Goal: Information Seeking & Learning: Compare options

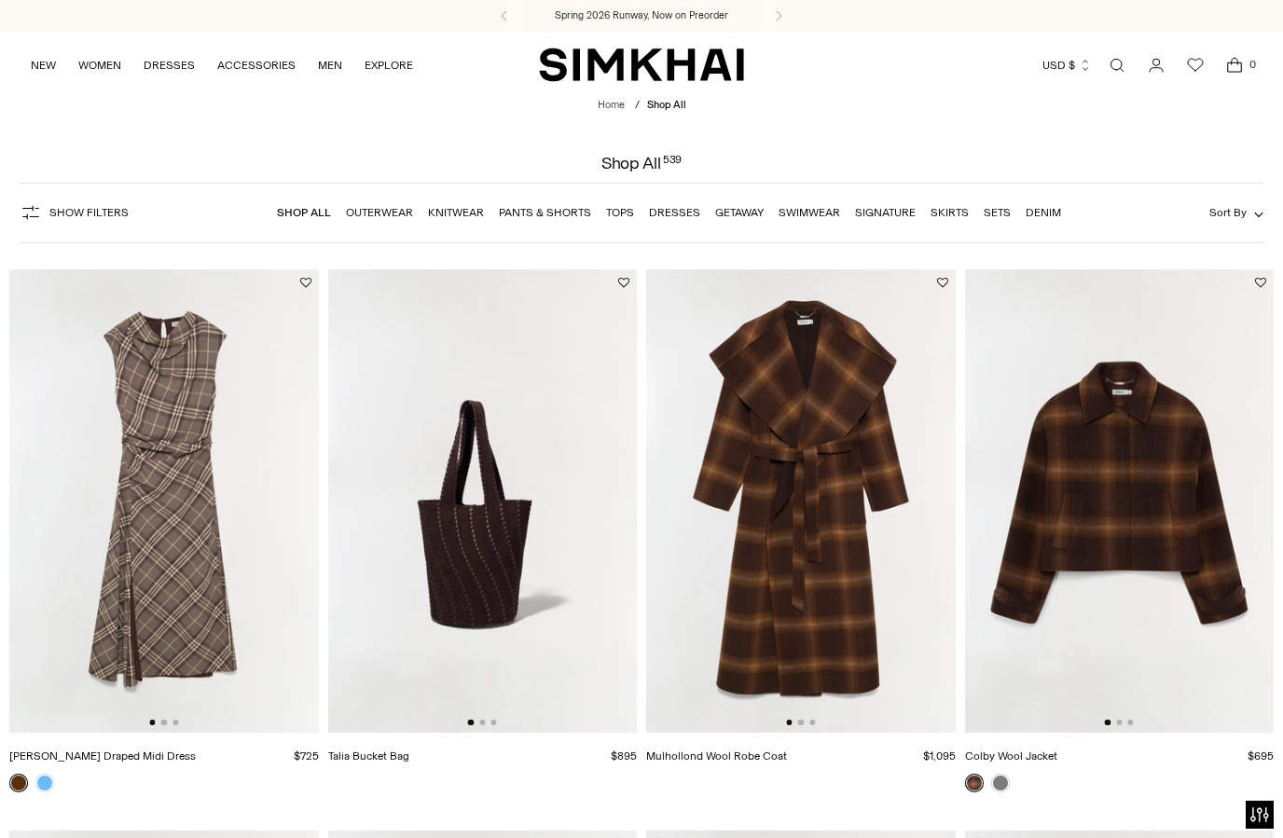
click at [675, 221] on li "Dresses" at bounding box center [674, 212] width 51 height 17
click link "Dresses"
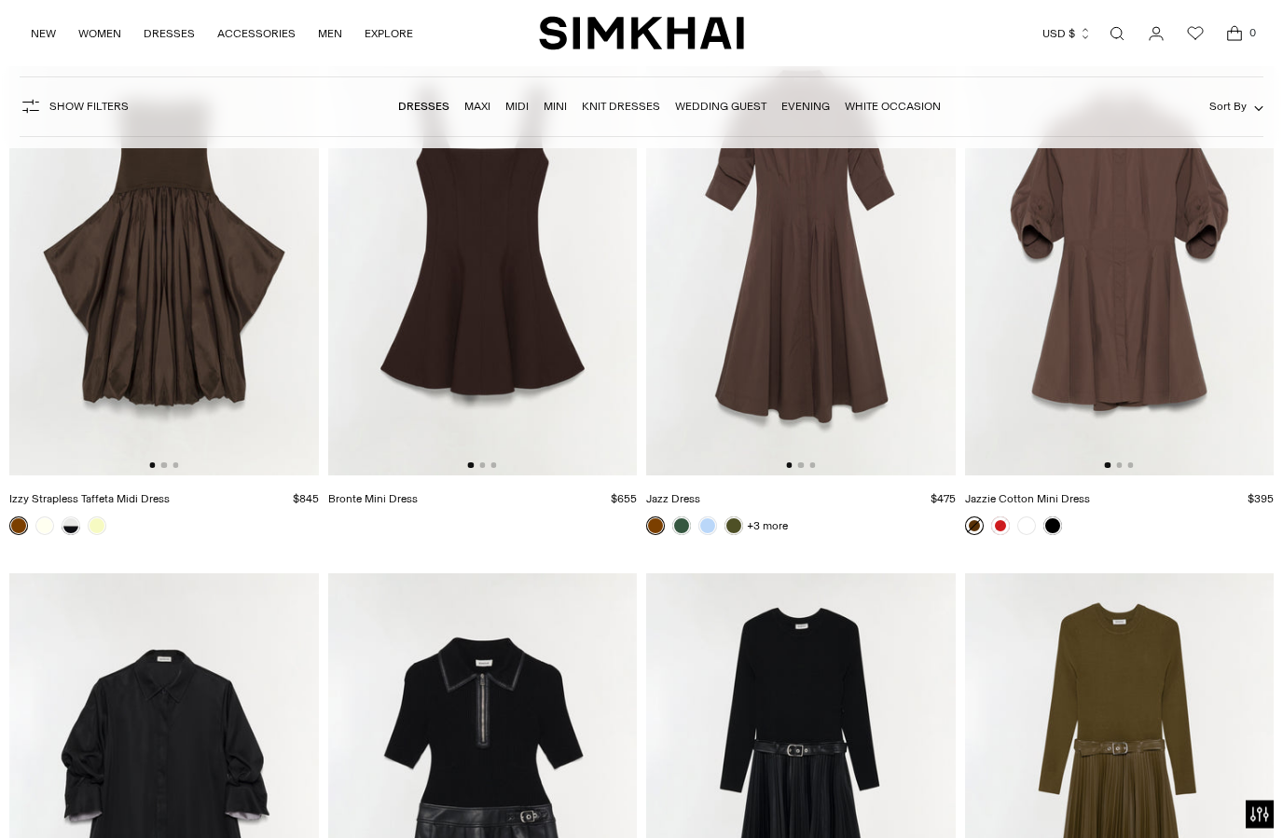
scroll to position [5290, 0]
click at [681, 528] on link at bounding box center [681, 526] width 19 height 19
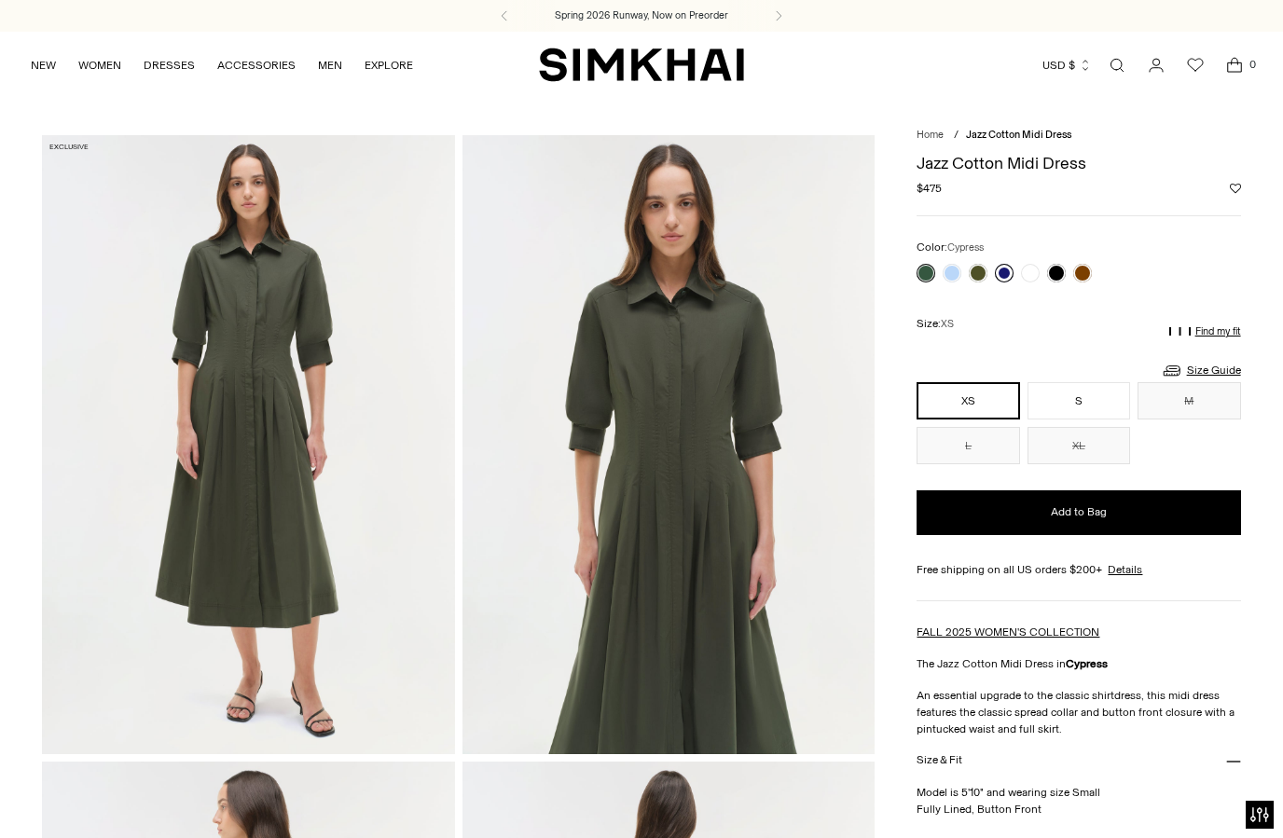
click at [1004, 274] on link at bounding box center [1004, 273] width 19 height 19
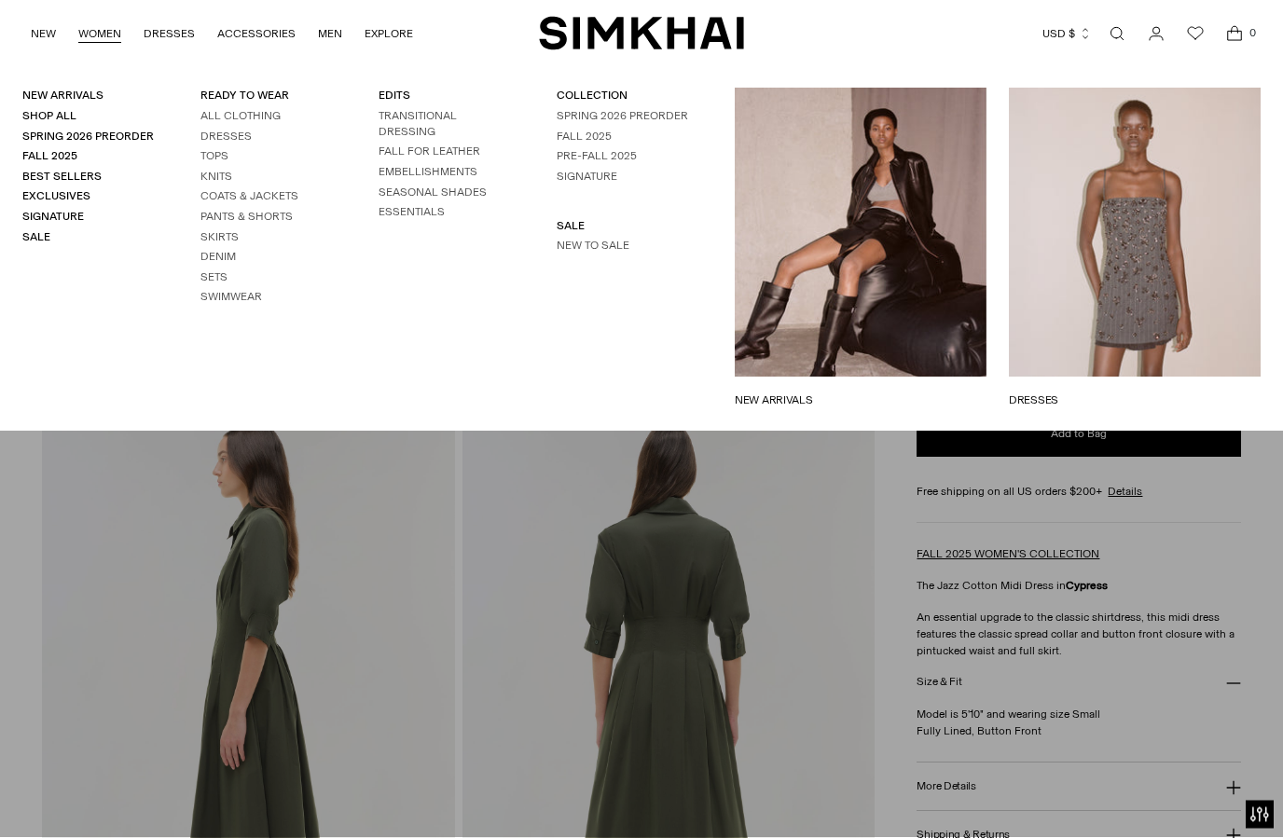
scroll to position [83, 0]
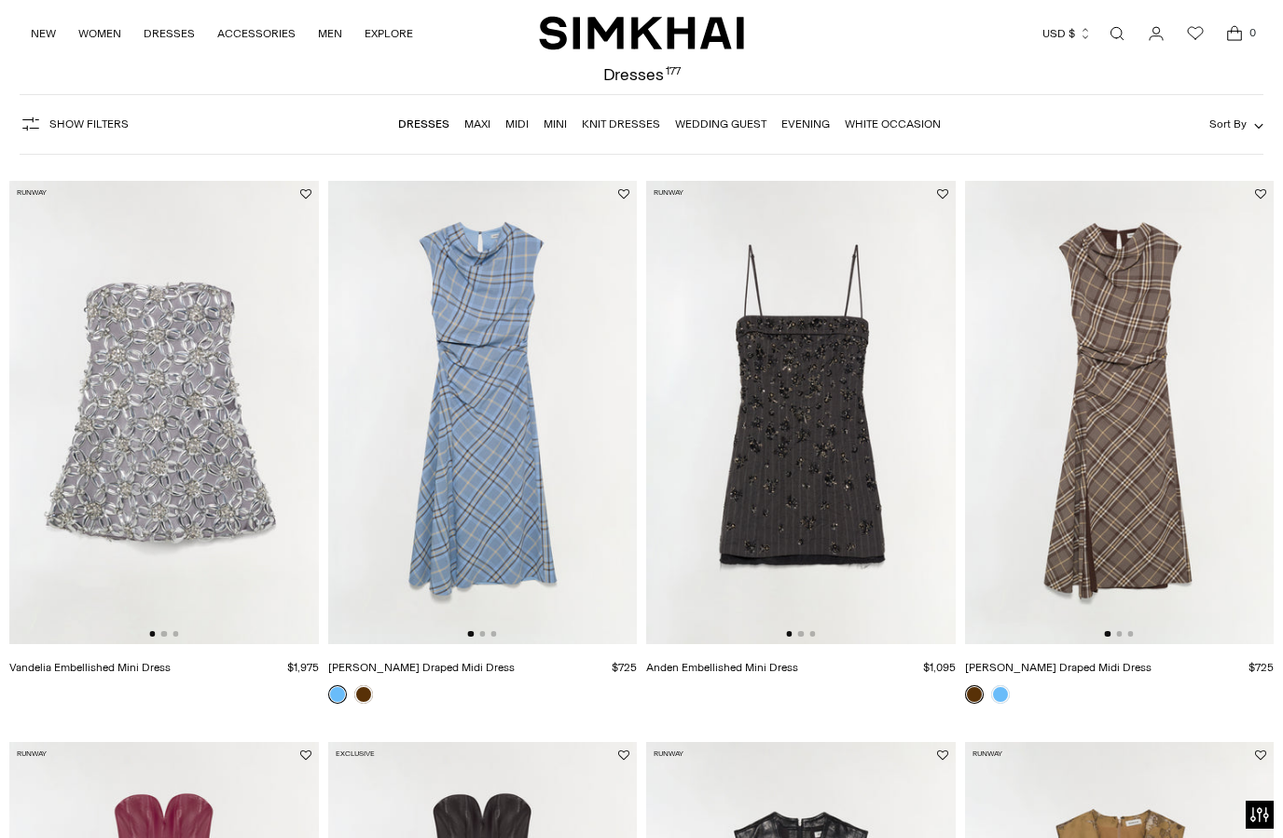
scroll to position [128, 0]
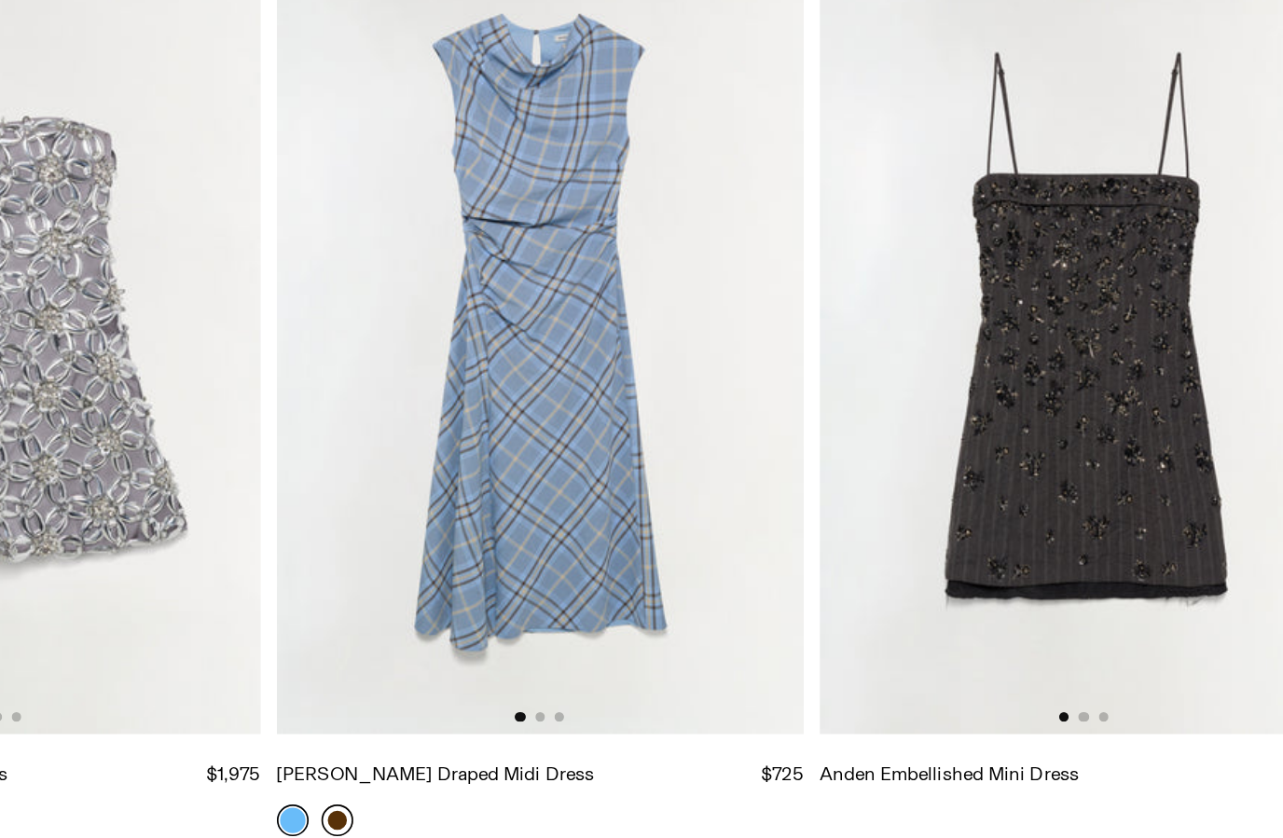
click at [354, 646] on link at bounding box center [363, 655] width 19 height 19
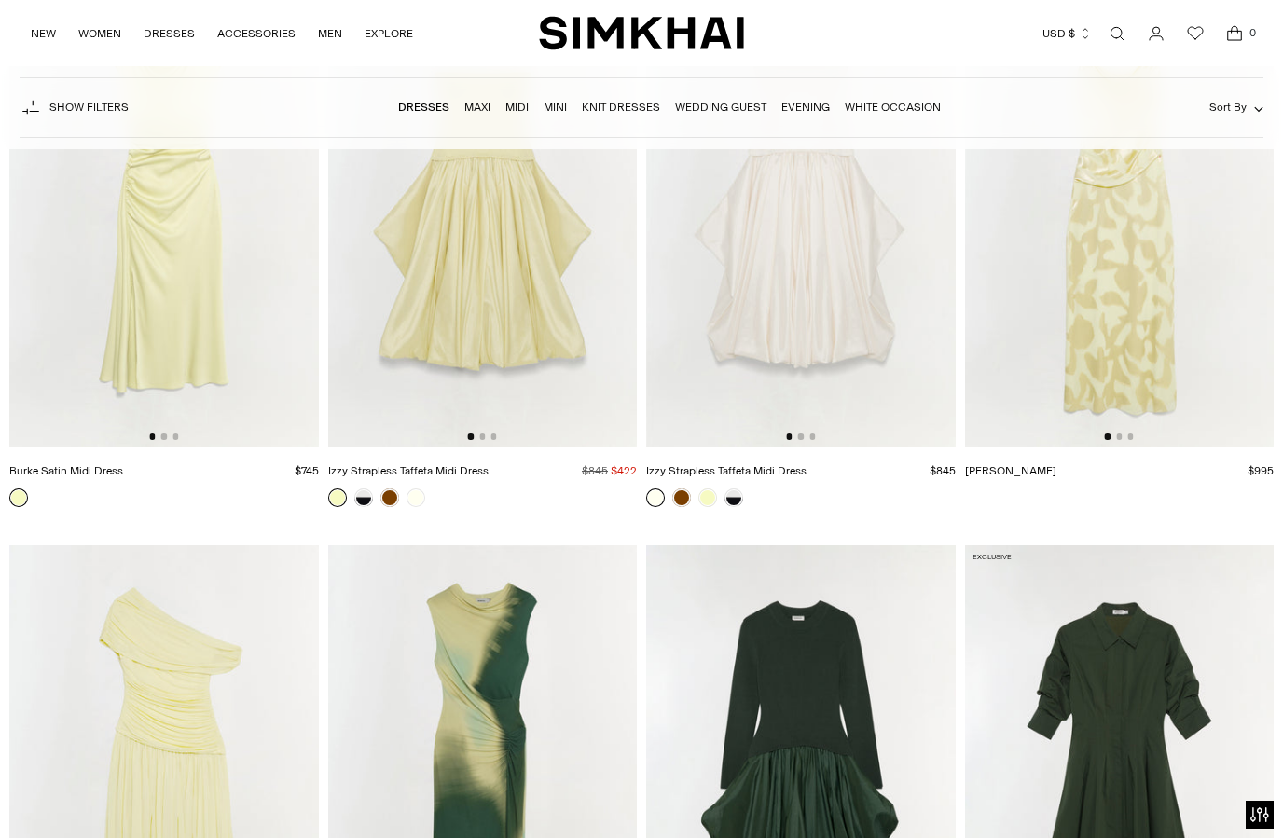
scroll to position [8976, 0]
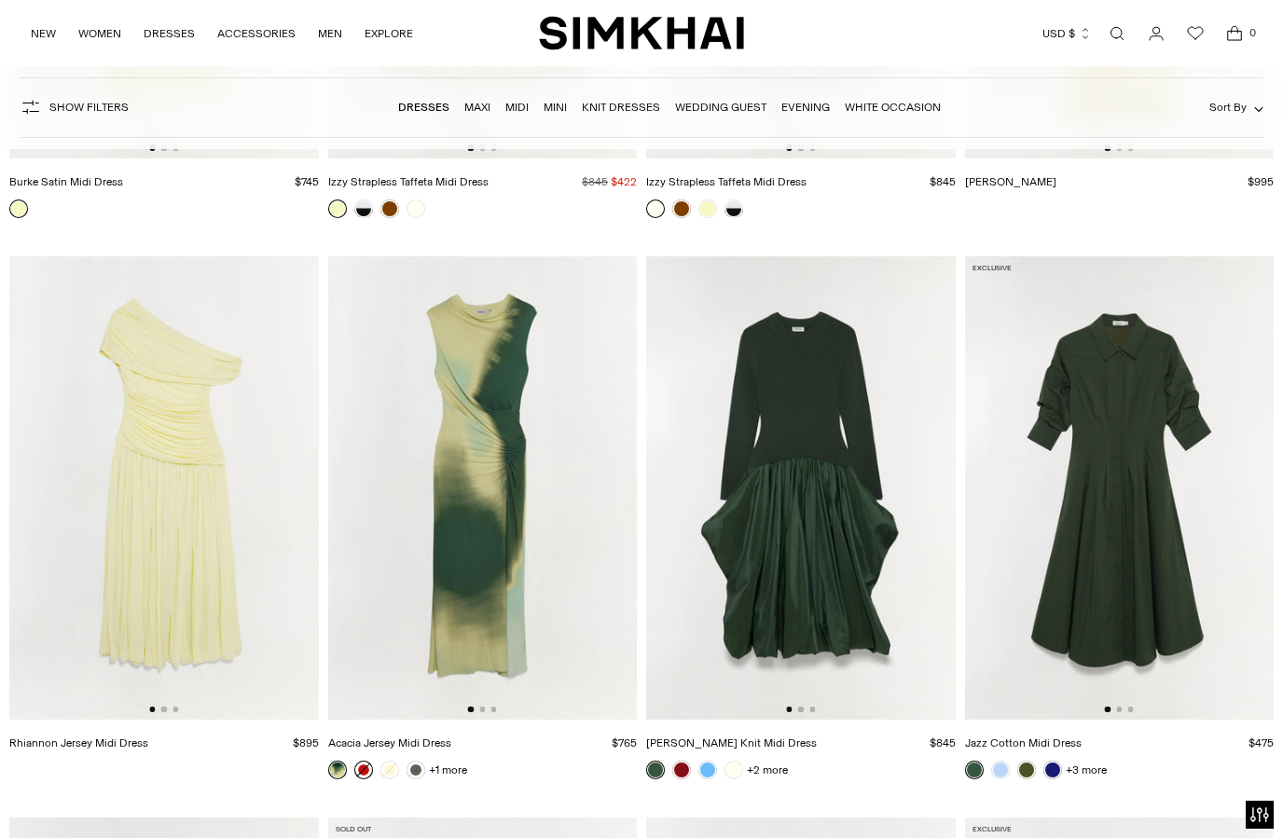
click at [366, 775] on link at bounding box center [363, 770] width 19 height 19
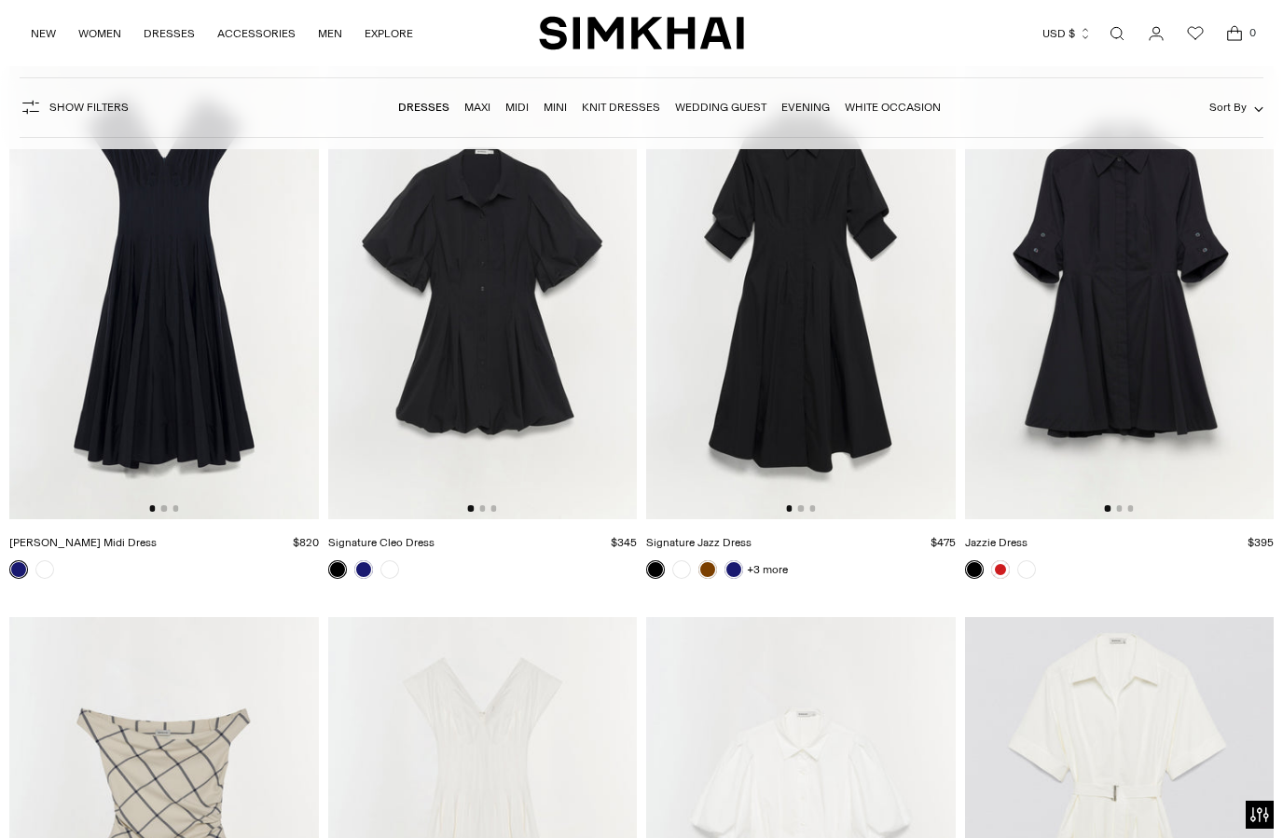
scroll to position [13134, 0]
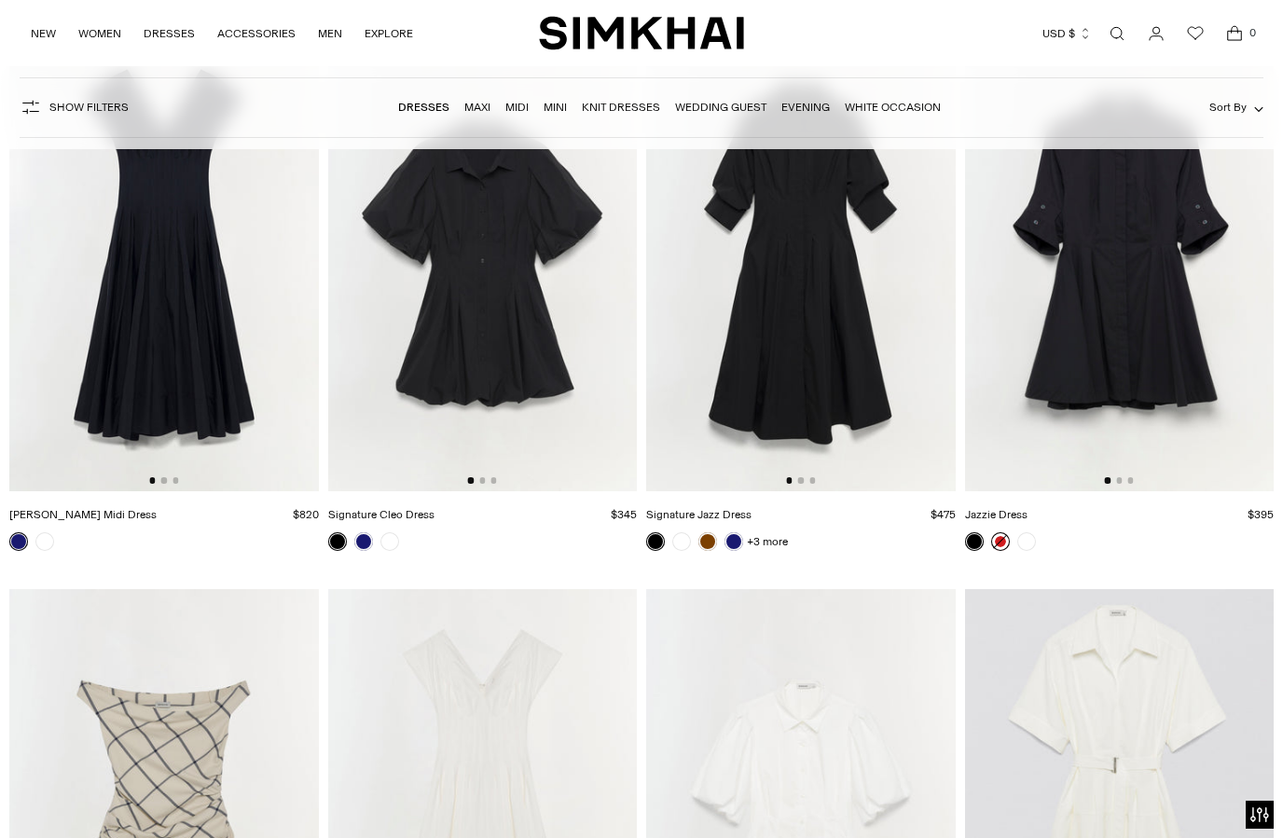
click at [1000, 541] on link at bounding box center [1000, 541] width 19 height 19
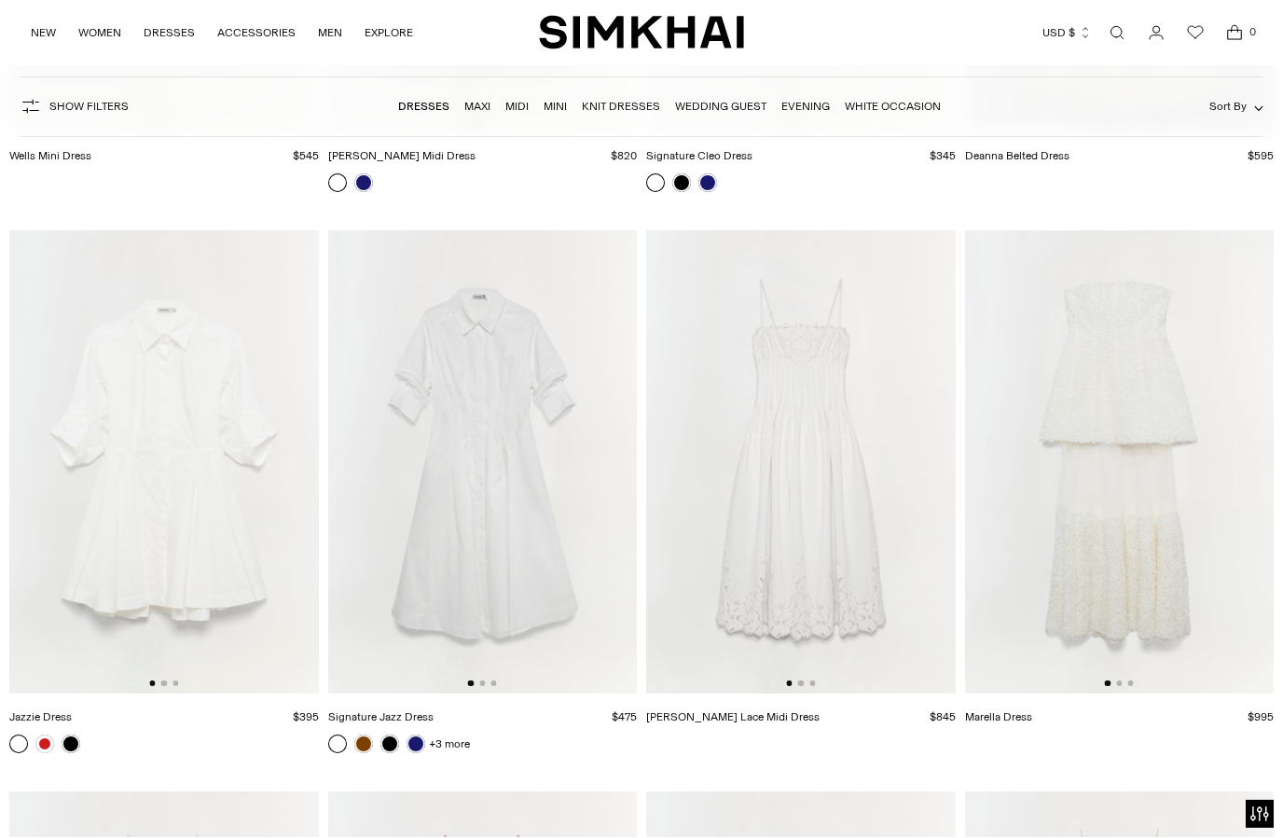
scroll to position [14054, 0]
click at [412, 746] on link at bounding box center [415, 743] width 19 height 19
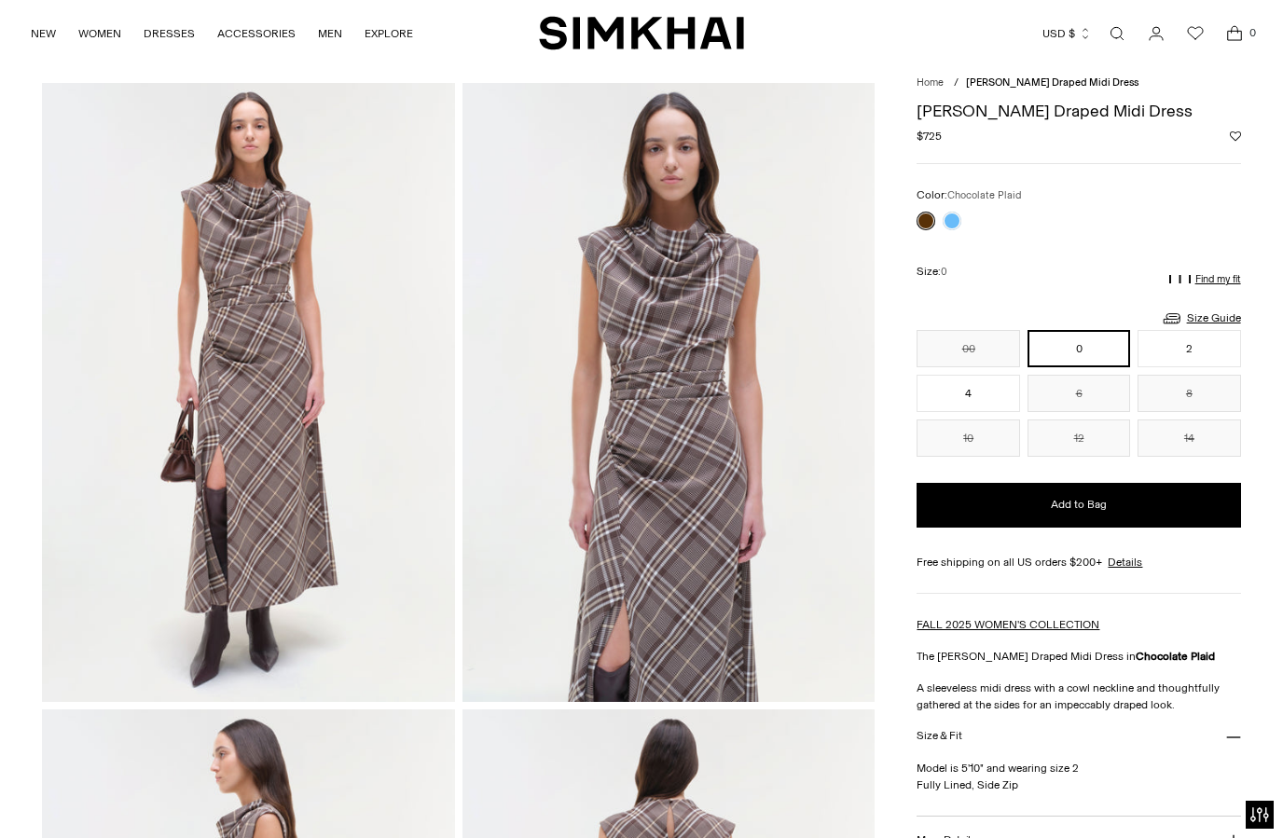
scroll to position [56, 0]
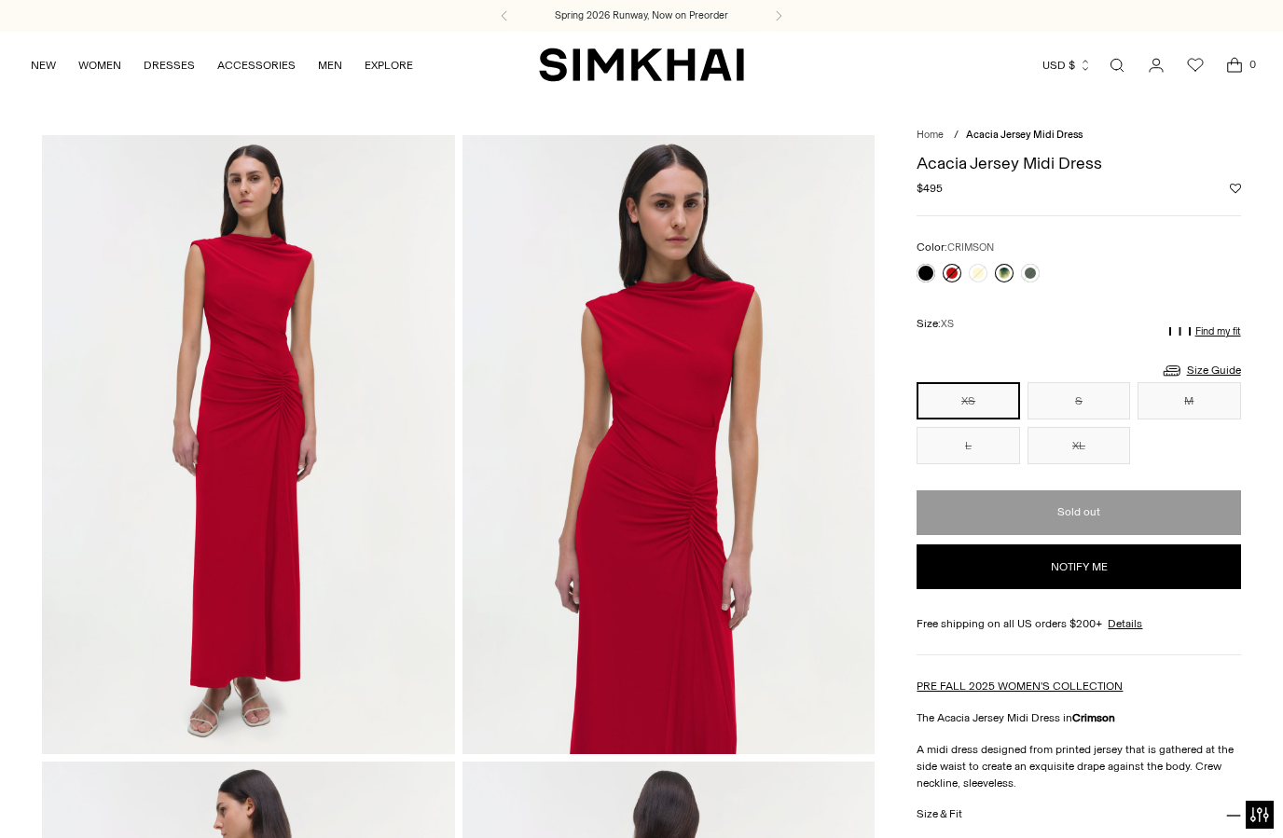
click at [1009, 276] on link at bounding box center [1004, 273] width 19 height 19
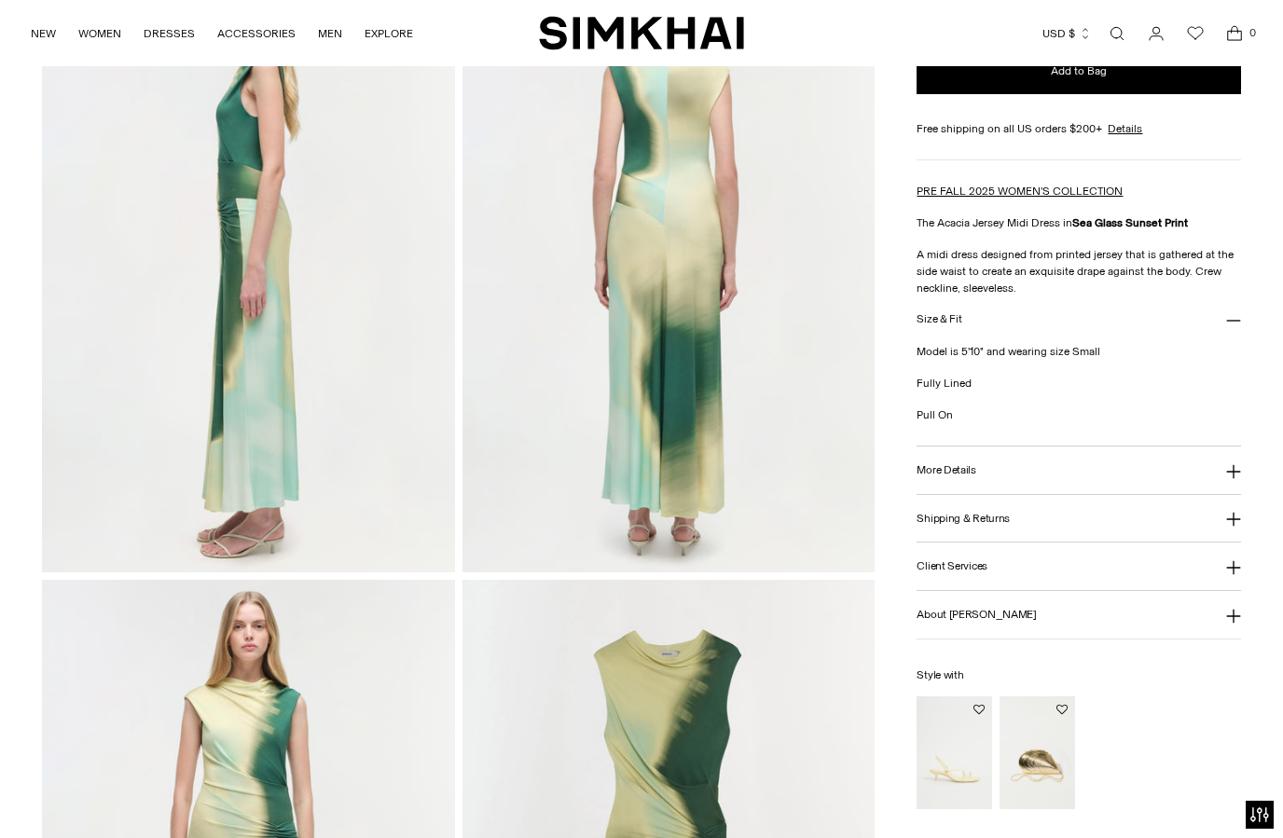
scroll to position [772, 0]
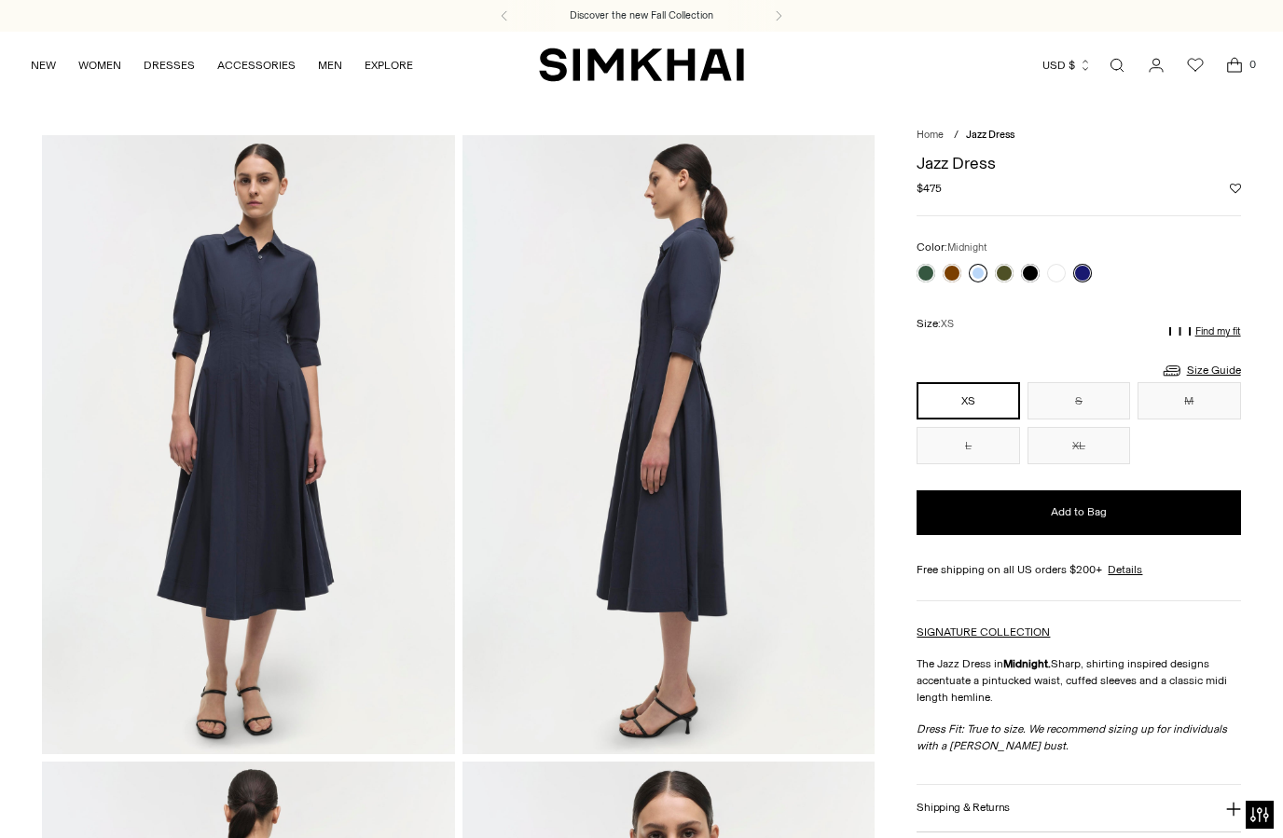
click at [981, 274] on link at bounding box center [977, 273] width 19 height 19
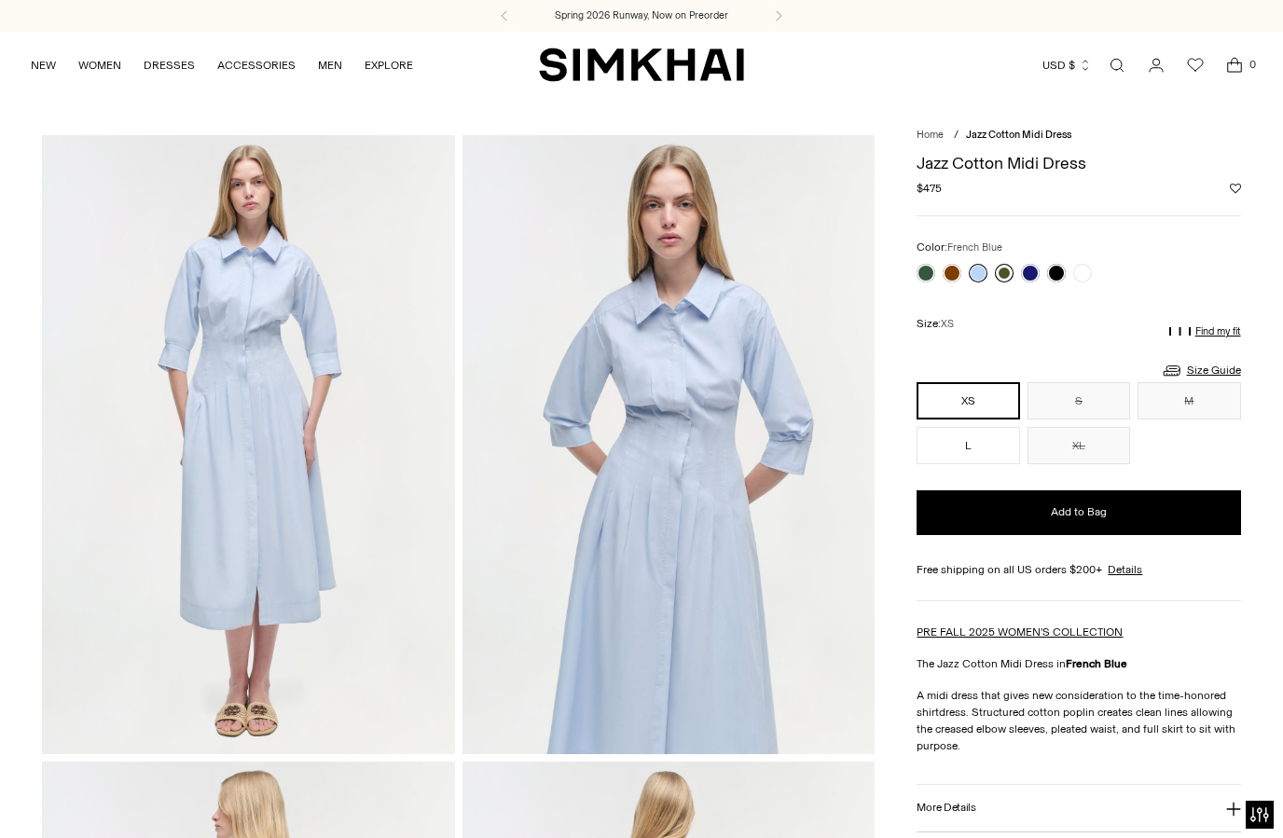
click at [1005, 276] on link at bounding box center [1004, 273] width 19 height 19
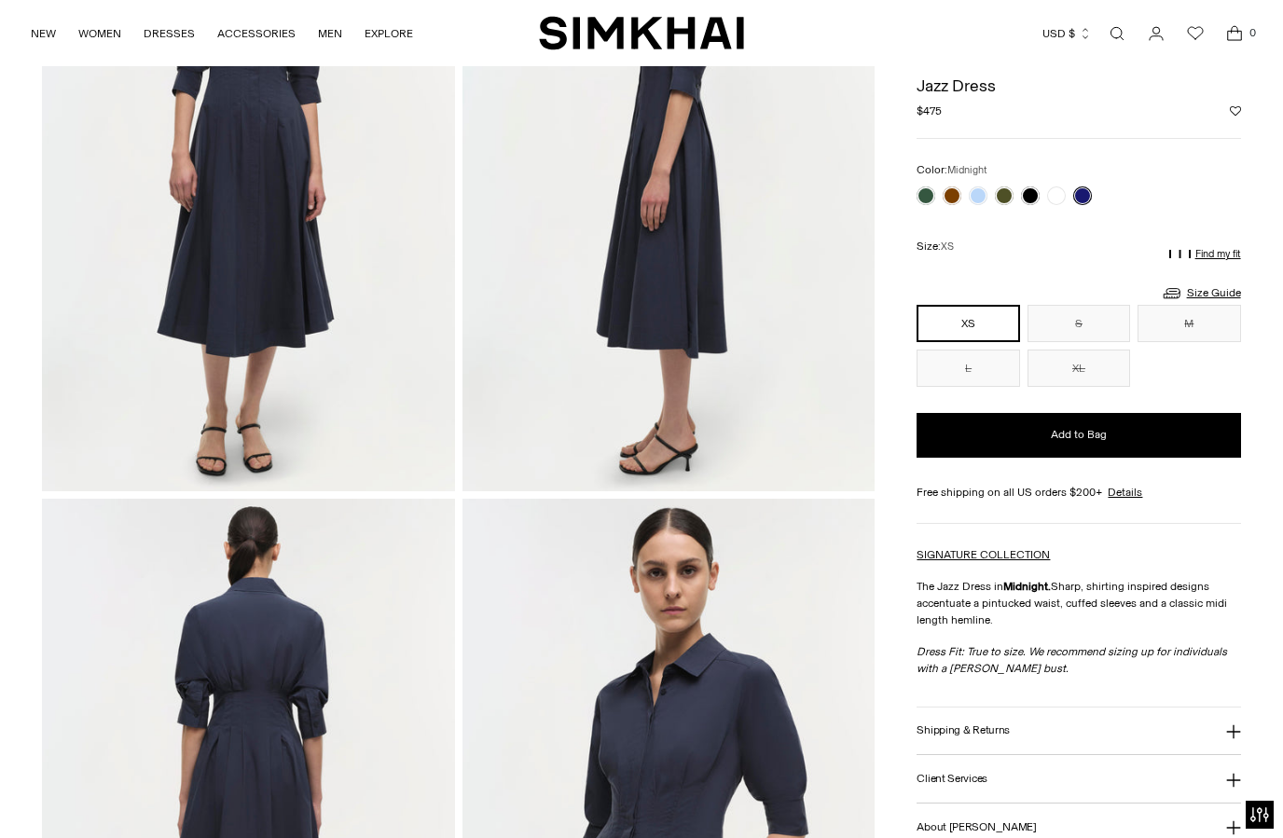
scroll to position [163, 0]
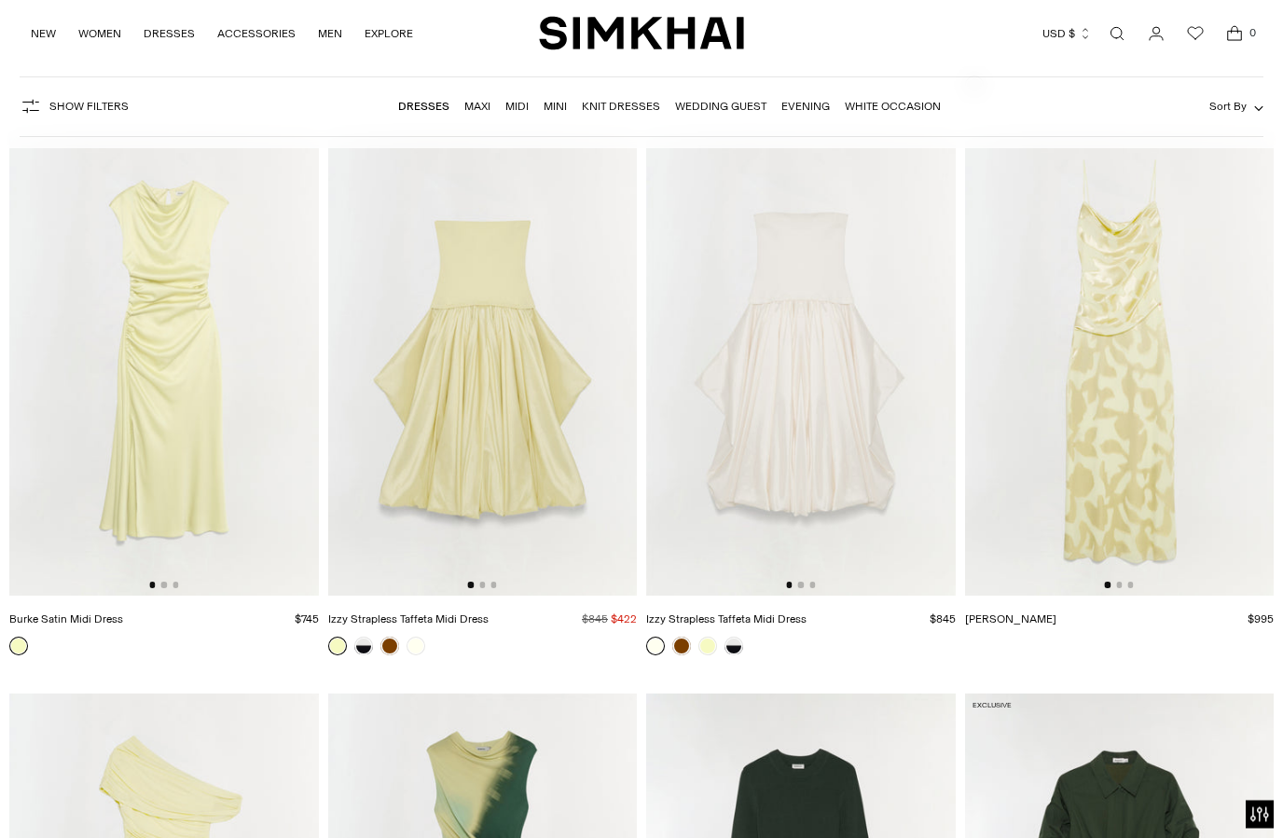
scroll to position [8539, 0]
click at [150, 470] on img at bounding box center [163, 363] width 309 height 463
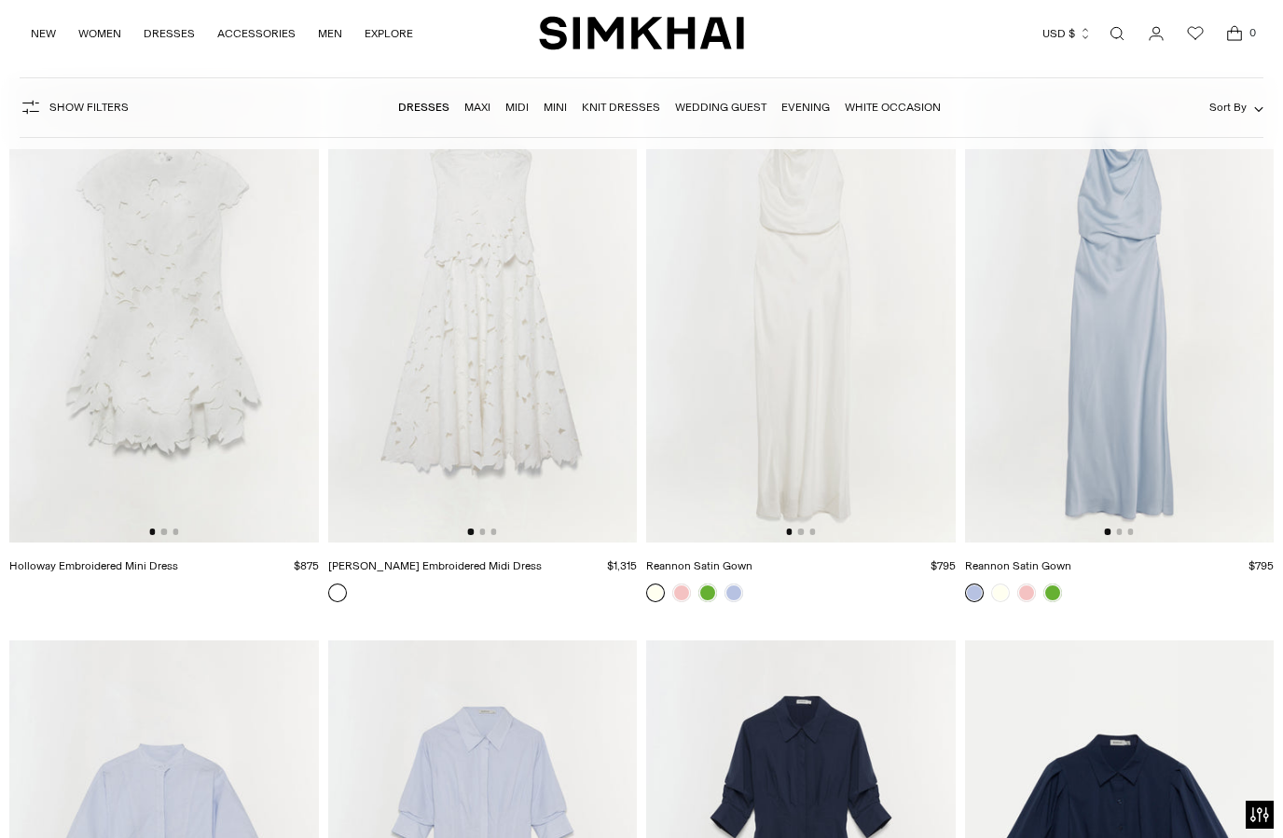
scroll to position [10274, 0]
click at [706, 597] on link at bounding box center [707, 594] width 19 height 19
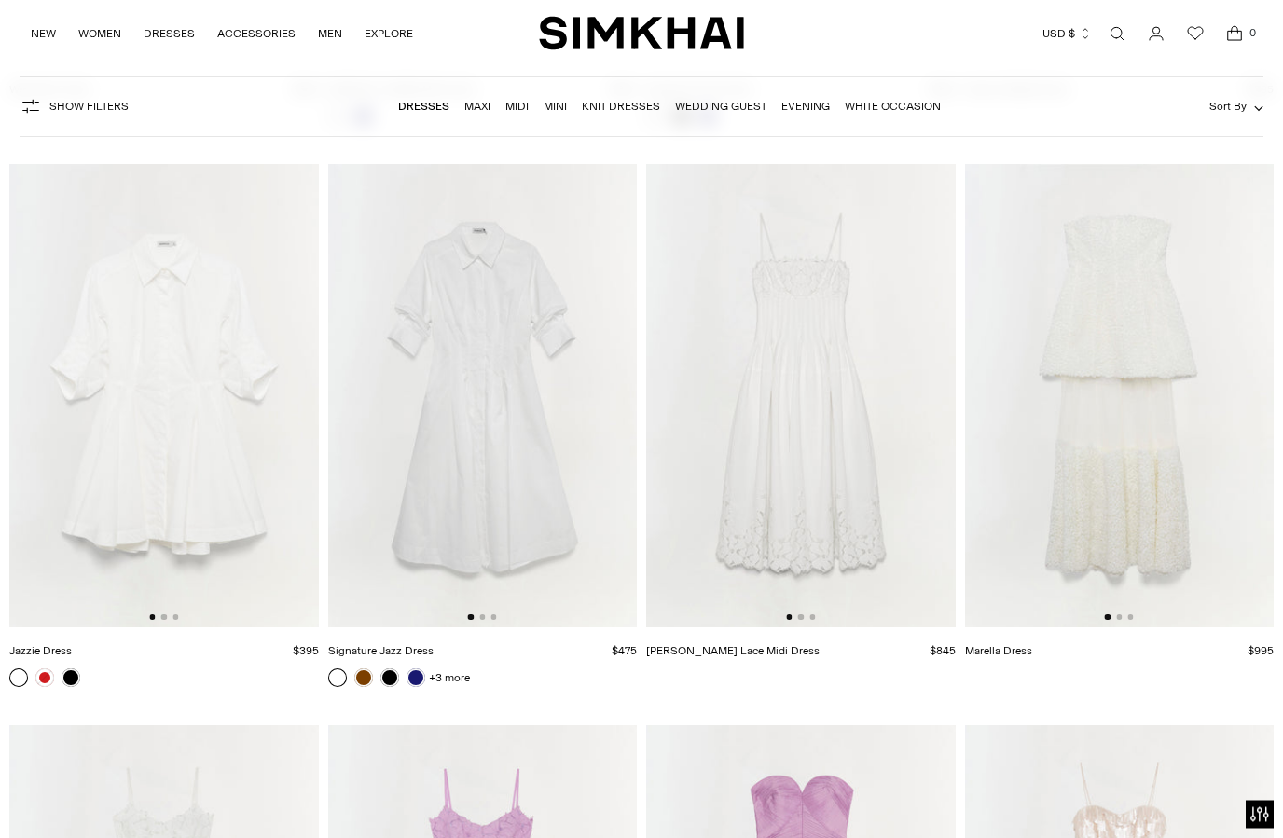
scroll to position [14143, 0]
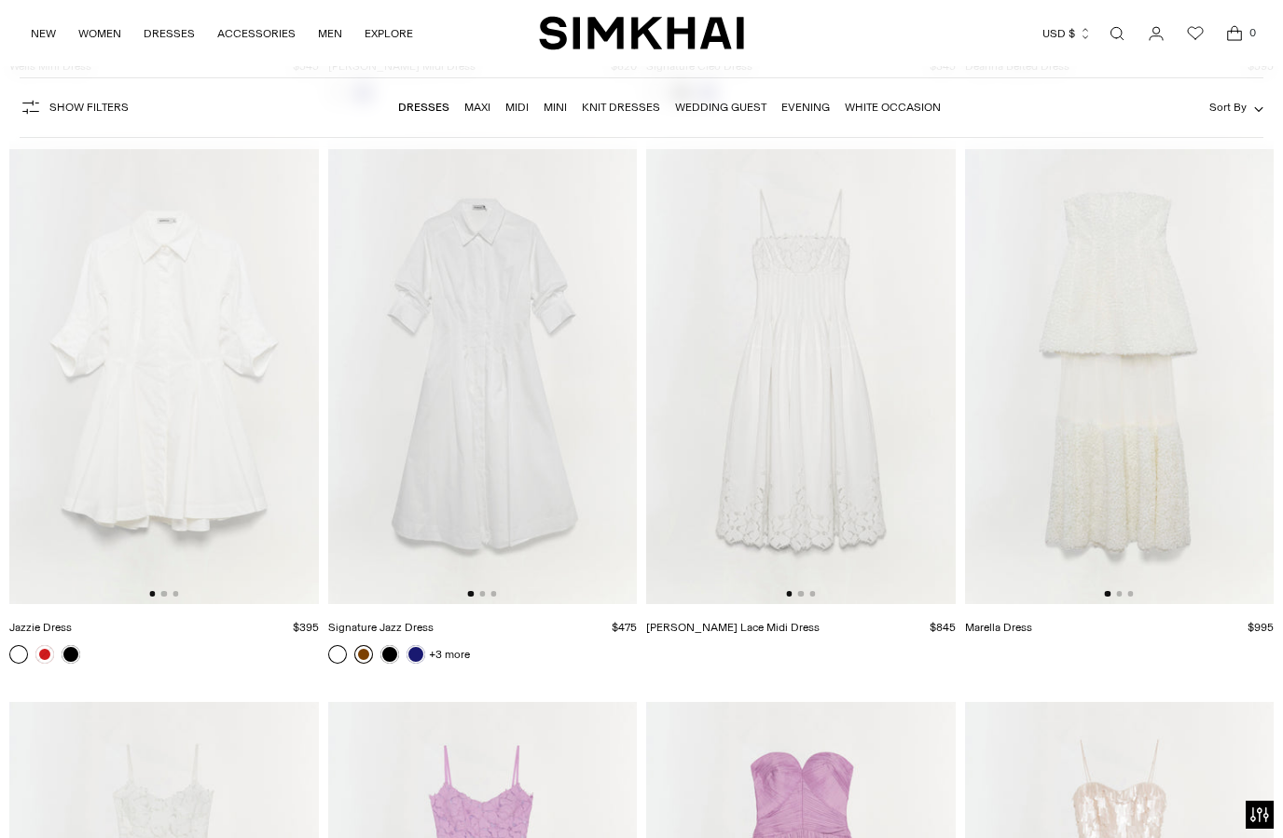
click at [358, 657] on link at bounding box center [363, 654] width 19 height 19
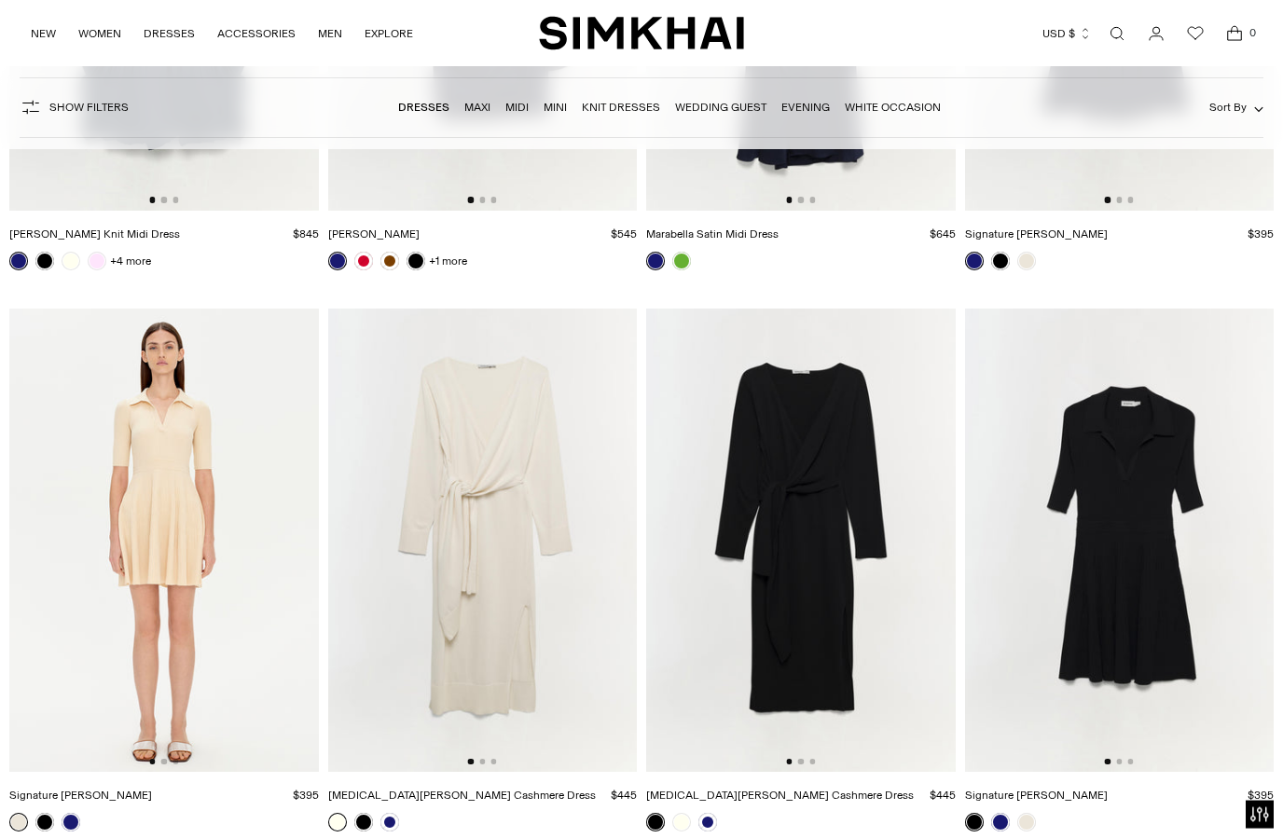
scroll to position [17945, 0]
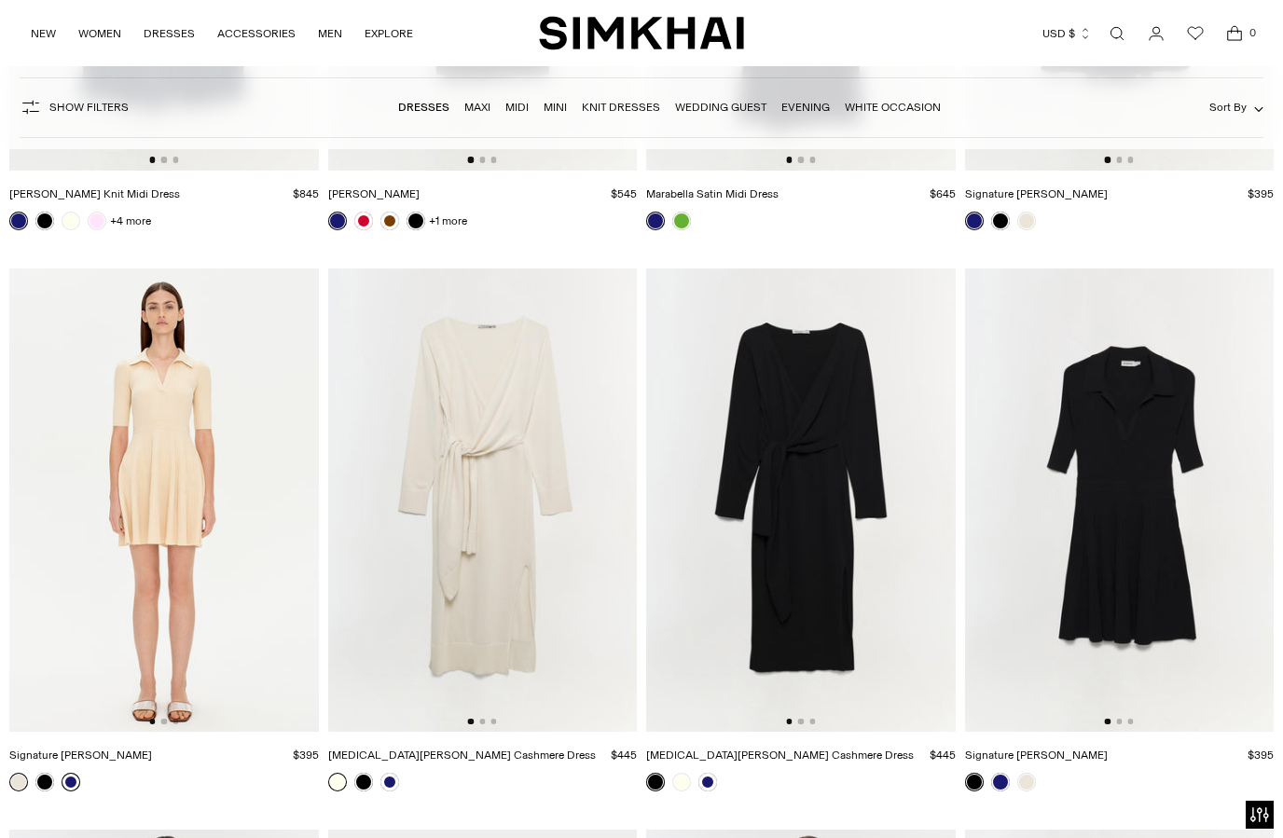
click at [70, 786] on link at bounding box center [71, 782] width 19 height 19
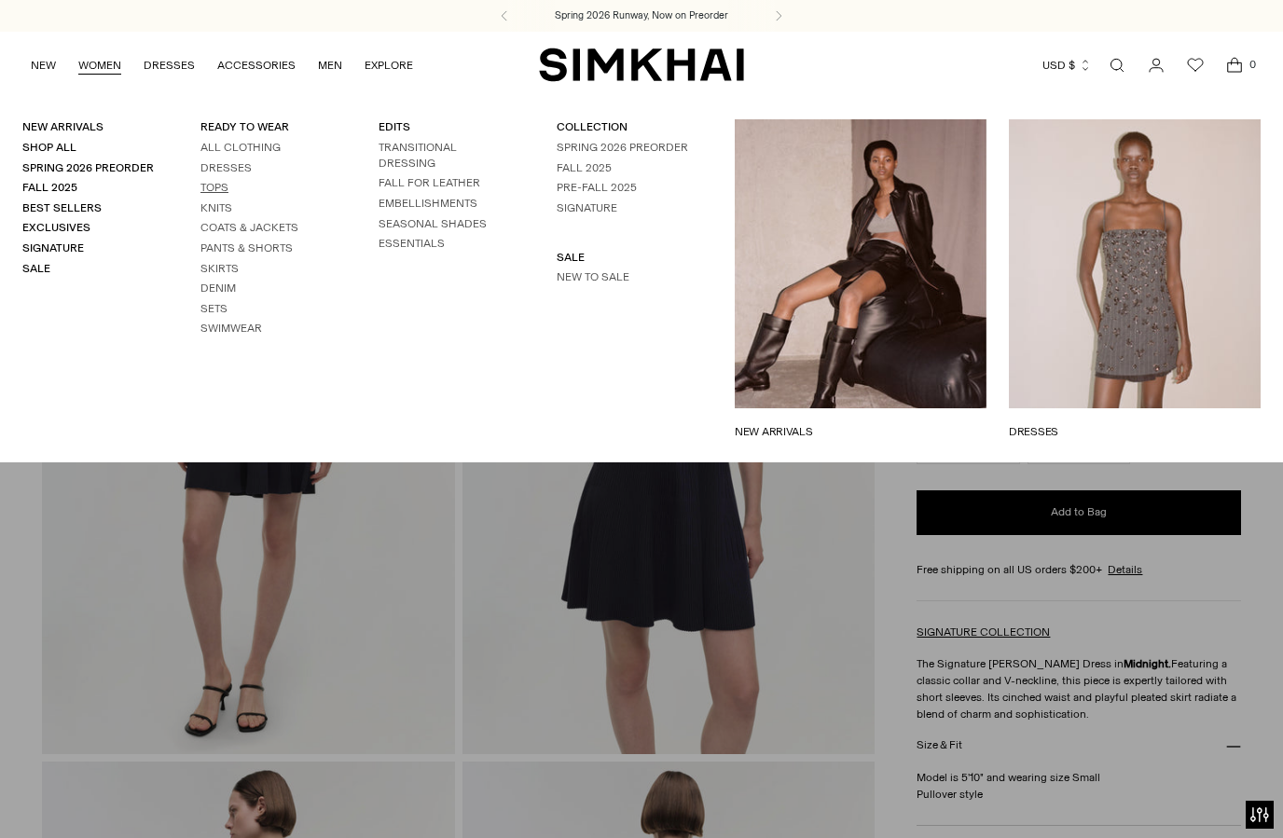
click at [217, 189] on link "Tops" at bounding box center [214, 187] width 28 height 13
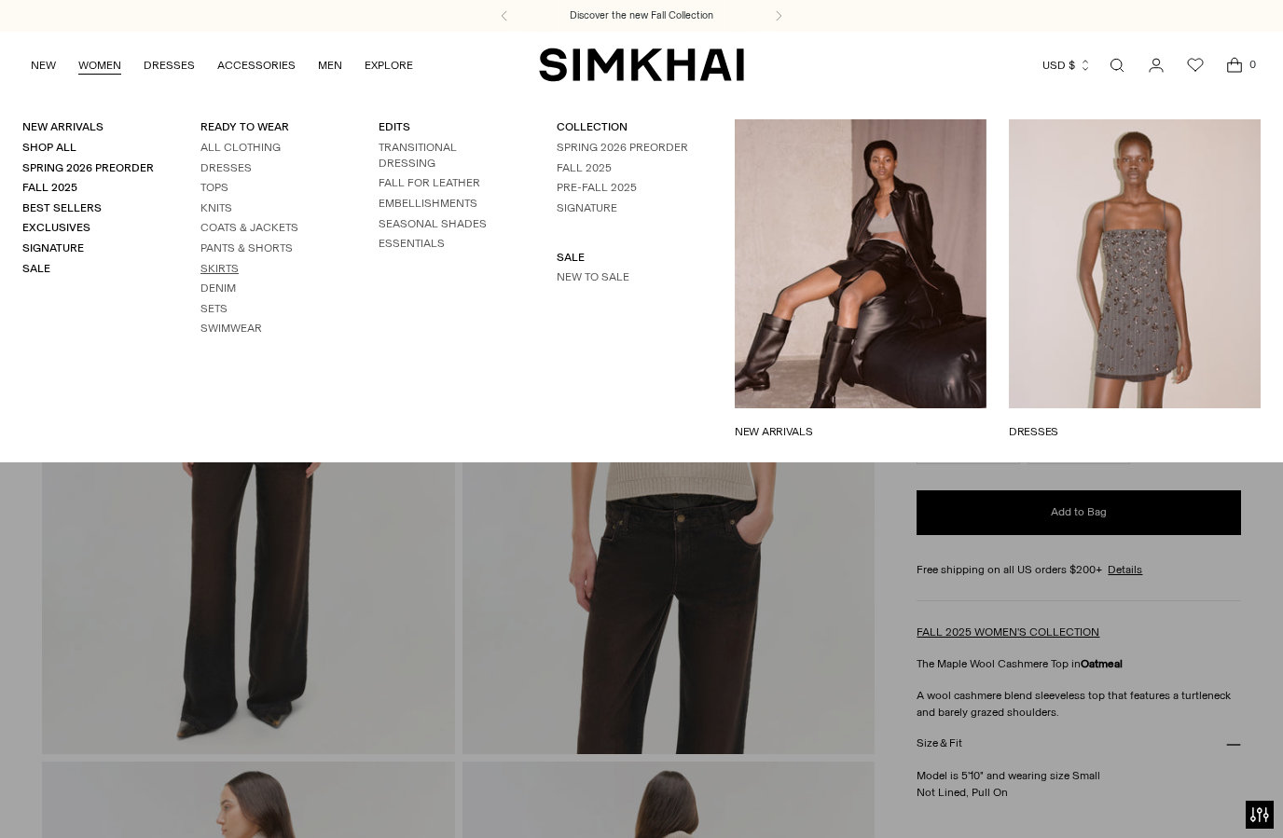
click at [230, 267] on link "Skirts" at bounding box center [219, 268] width 38 height 13
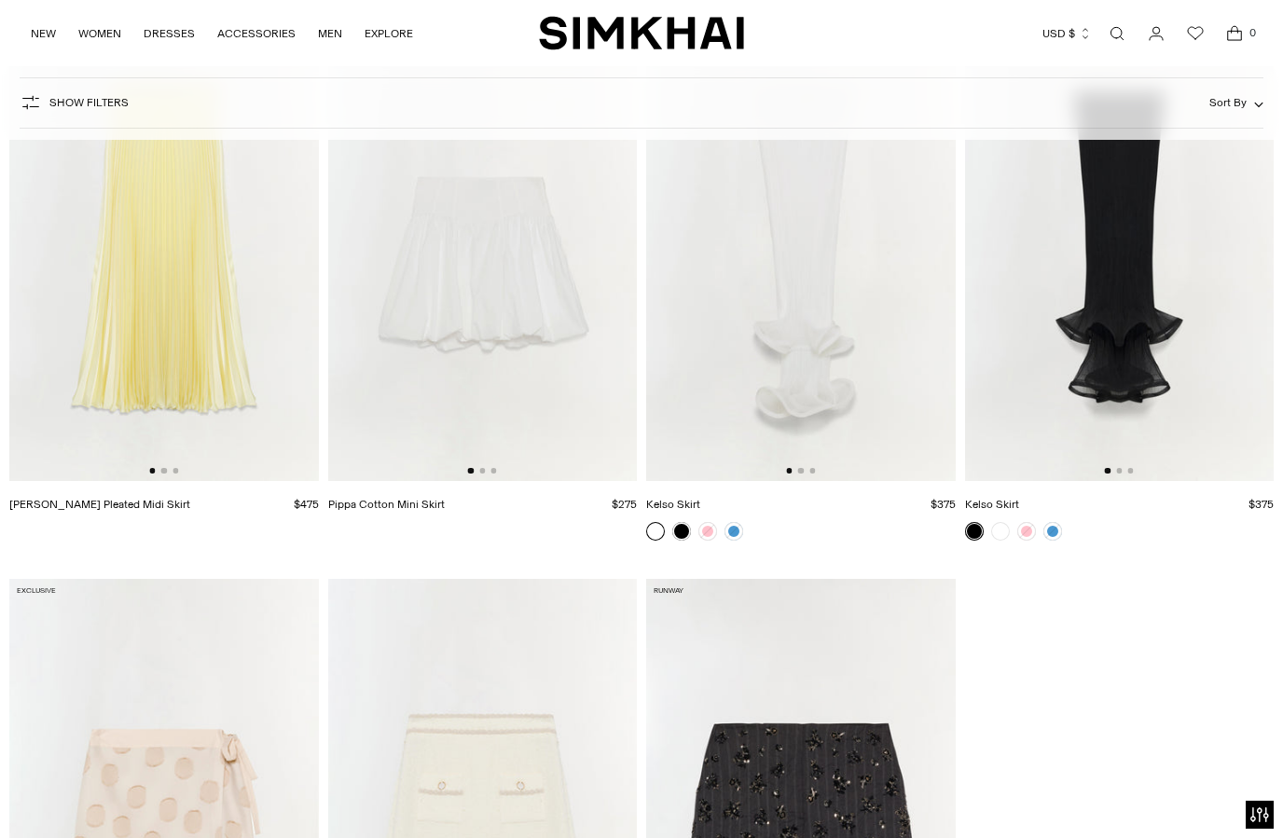
scroll to position [2514, 0]
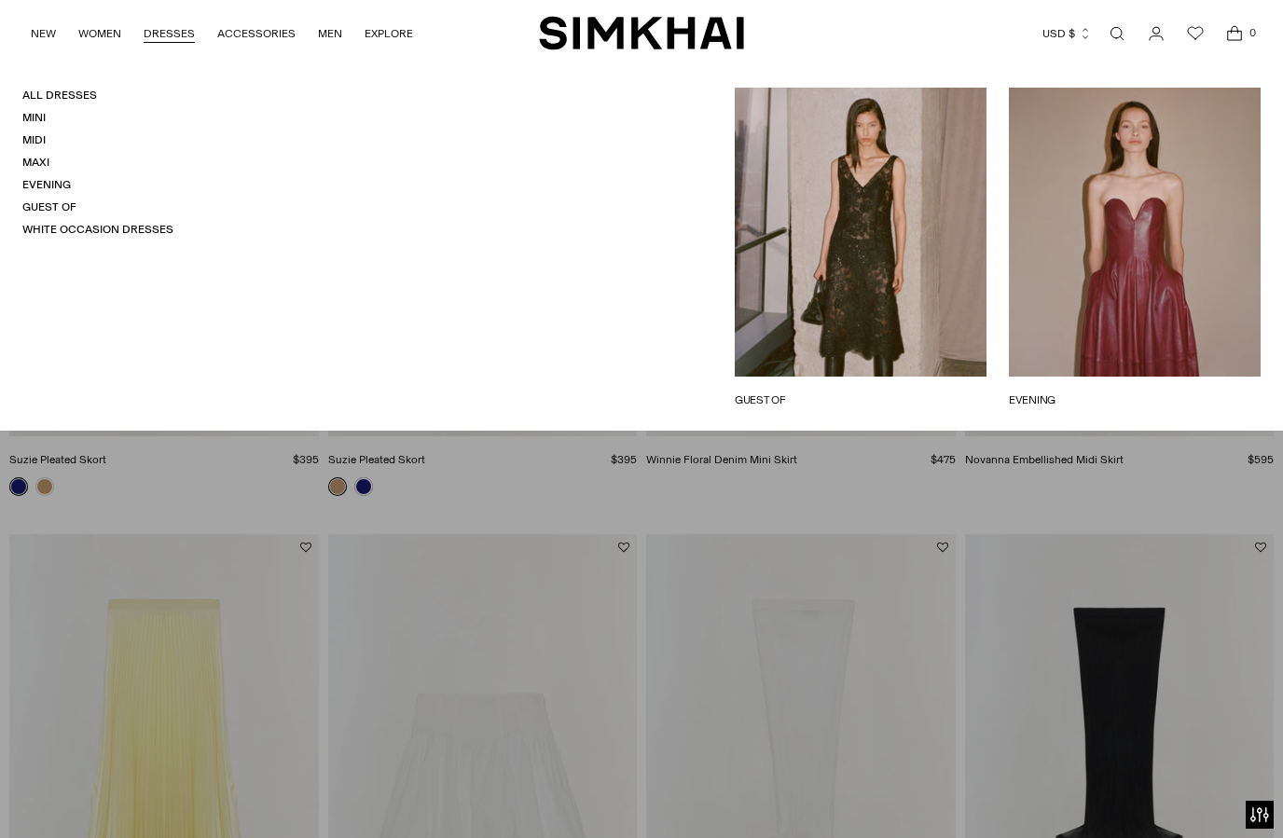
click at [168, 40] on link "DRESSES" at bounding box center [169, 33] width 51 height 41
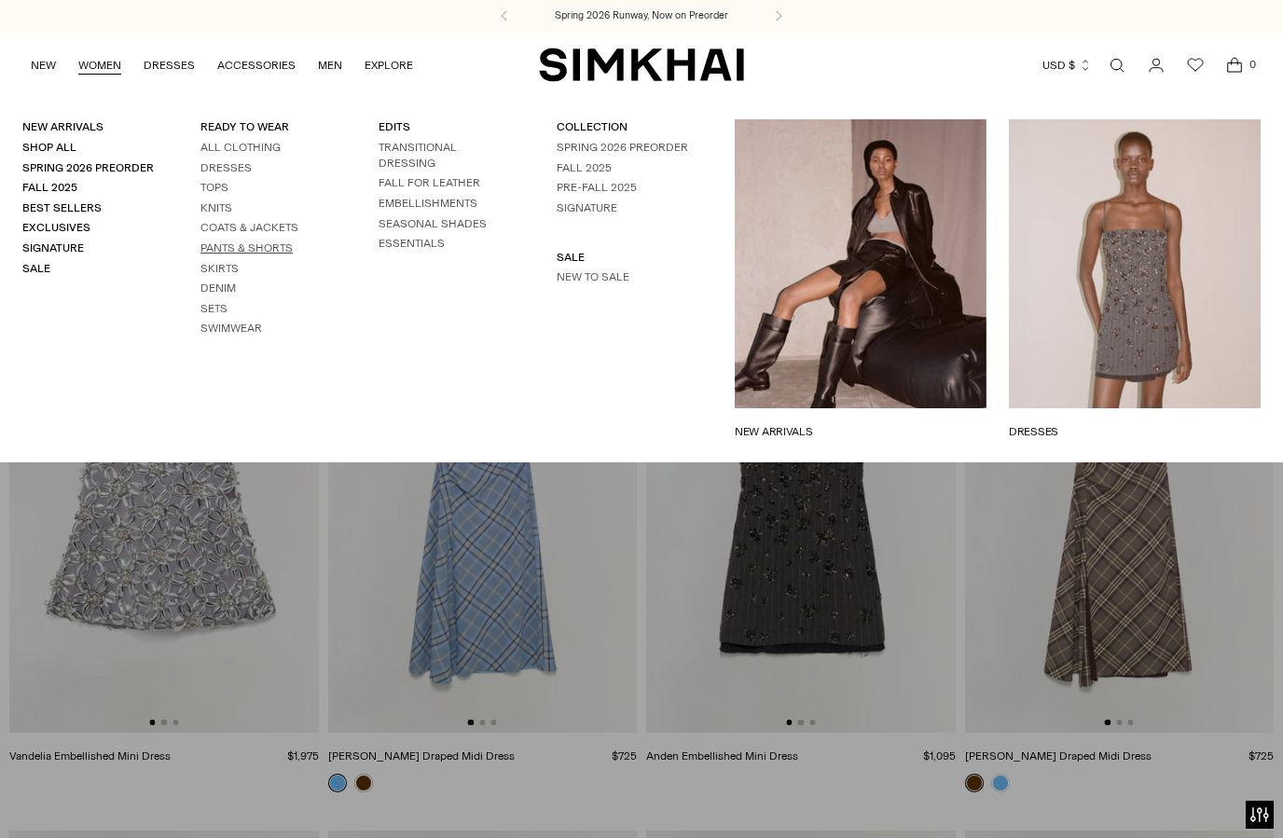
click at [240, 245] on link "Pants & Shorts" at bounding box center [246, 247] width 92 height 13
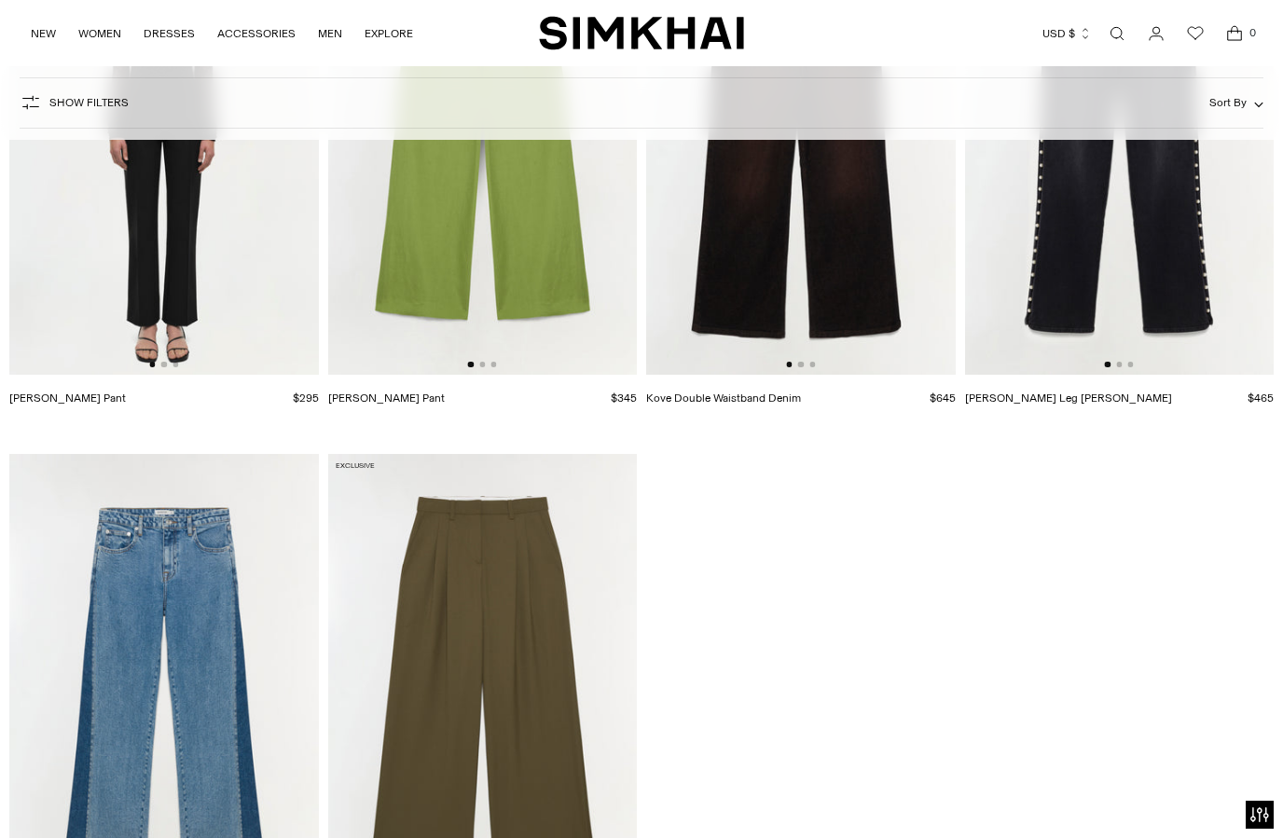
scroll to position [7032, 0]
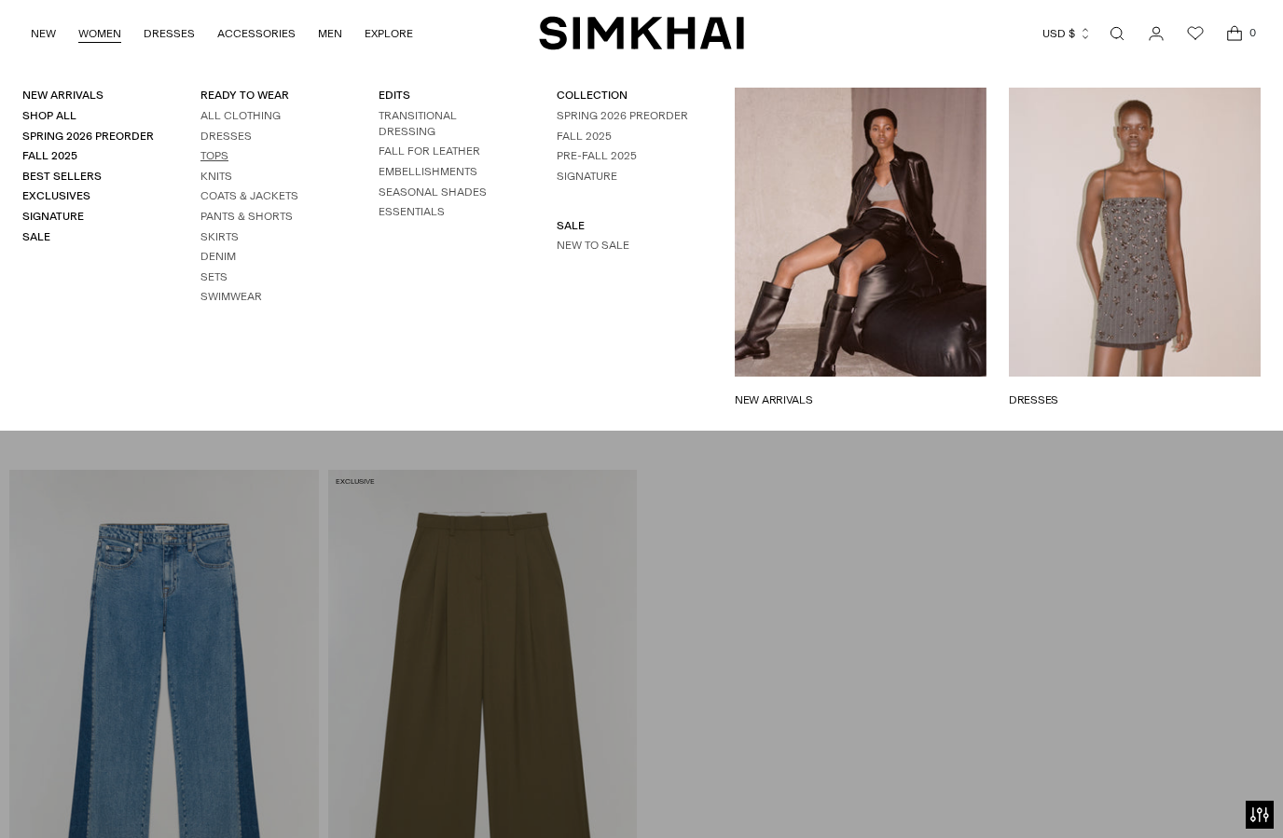
click at [218, 154] on link "Tops" at bounding box center [214, 155] width 28 height 13
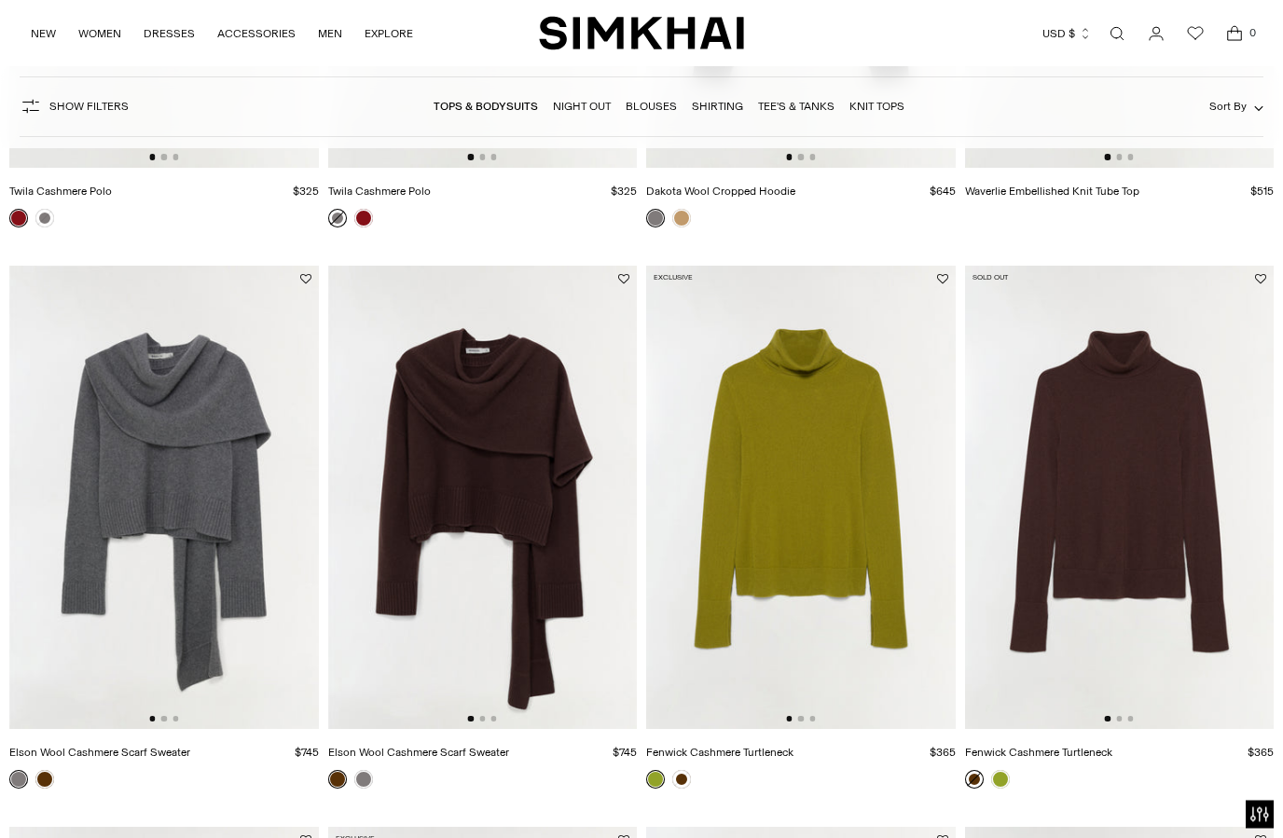
scroll to position [2306, 0]
